Goal: Information Seeking & Learning: Learn about a topic

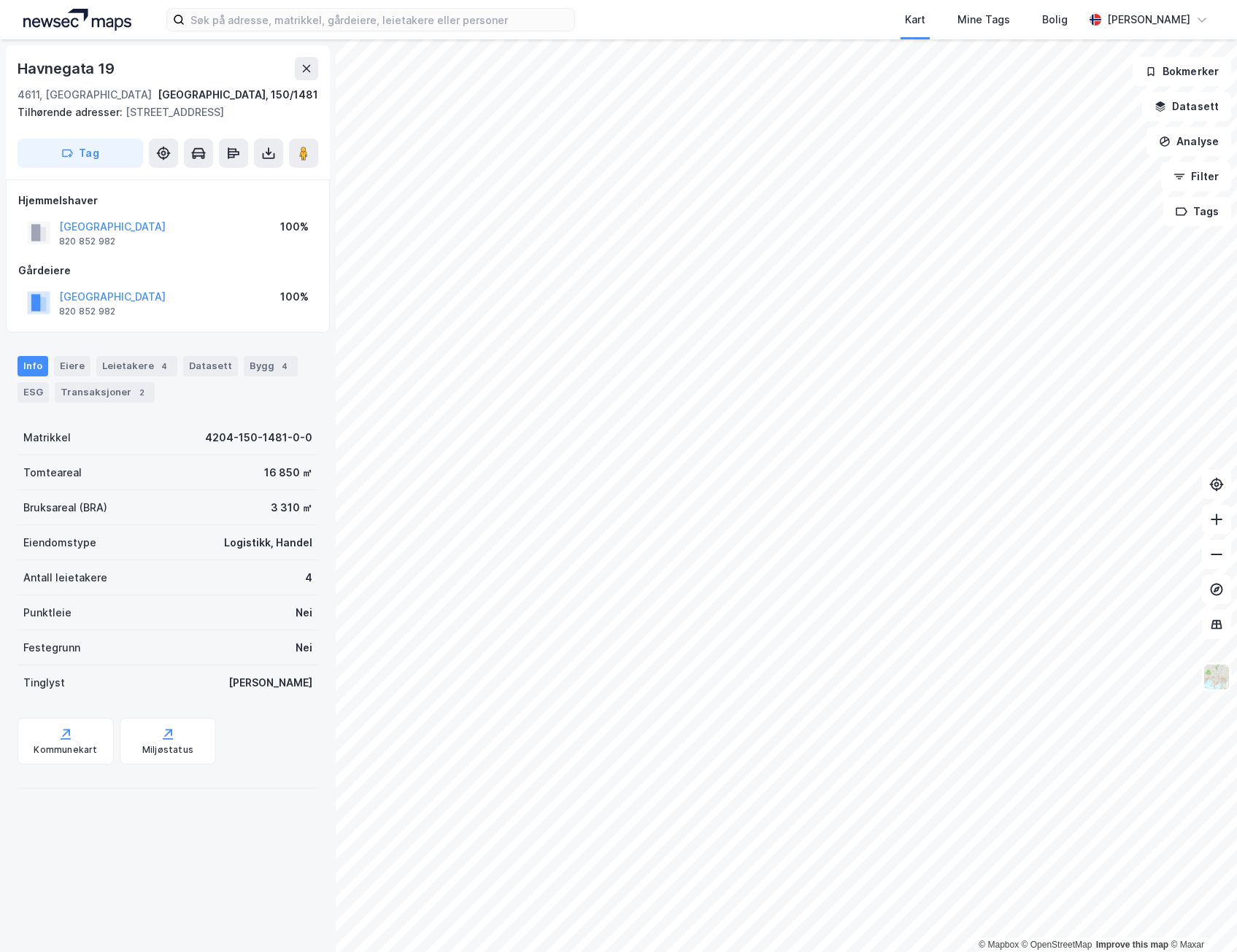
click at [287, 502] on div "© Mapbox © OpenStreetMap Improve this map © [STREET_ADDRESS], 150/1481 Tilhøren…" at bounding box center [618, 495] width 1237 height 913
